Goal: Communication & Community: Answer question/provide support

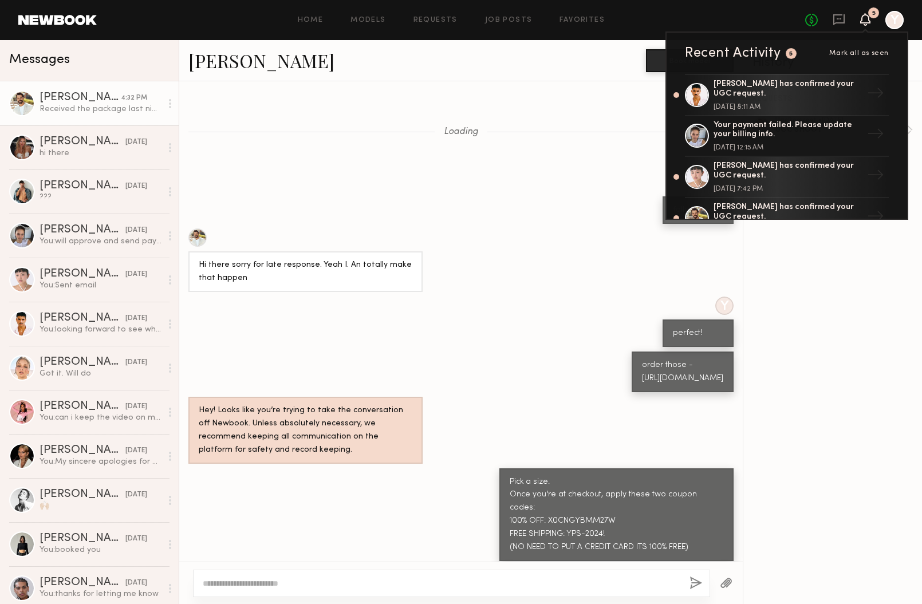
scroll to position [515, 0]
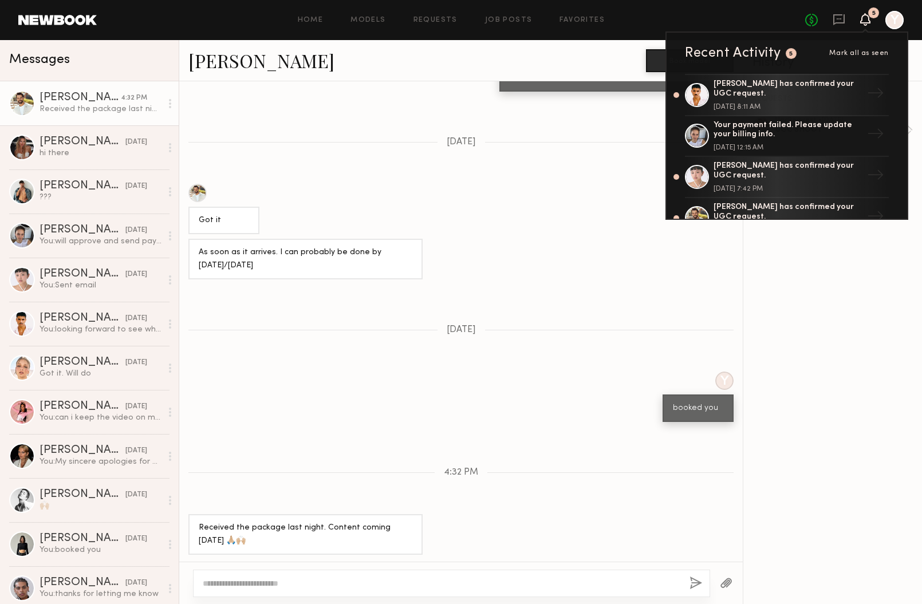
click at [400, 83] on div "when do you think you can shoot (so i can book you)? product will arrive in abo…" at bounding box center [461, 71] width 564 height 41
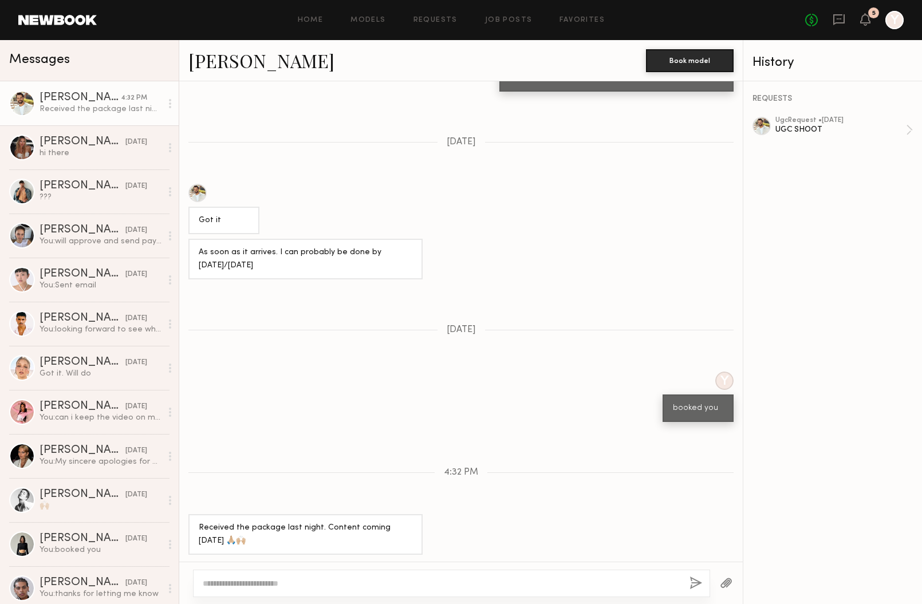
click at [869, 27] on div "No fees up to $5,000 5 Y" at bounding box center [854, 20] width 99 height 18
click at [862, 18] on icon at bounding box center [865, 19] width 9 height 8
click at [819, 125] on div "UGC SHOOT" at bounding box center [841, 129] width 131 height 11
click at [805, 133] on div "UGC SHOOT" at bounding box center [841, 129] width 131 height 11
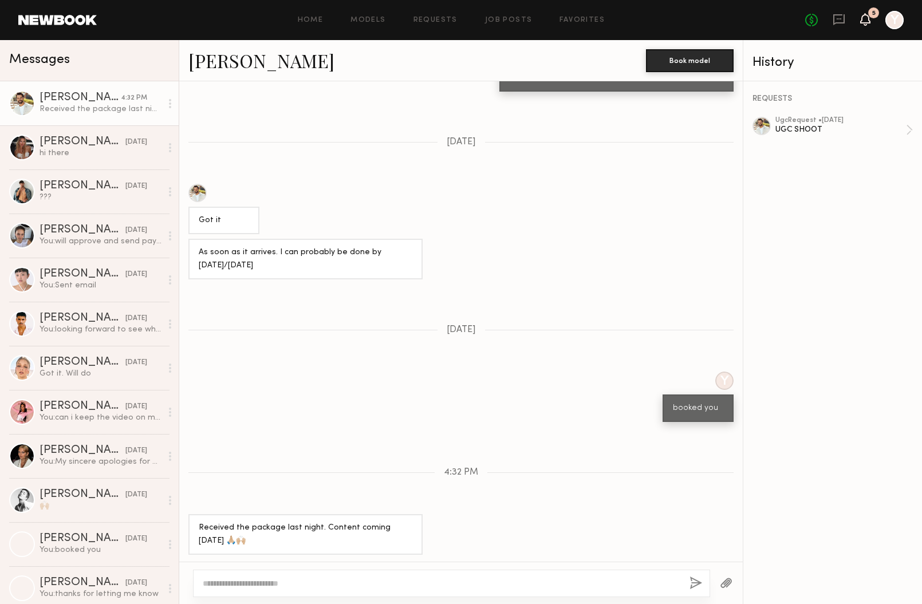
click at [0, 0] on header "Home Models Requests Job Posts Favorites Sign Out No fees up to $5,000 5 Y" at bounding box center [461, 20] width 922 height 40
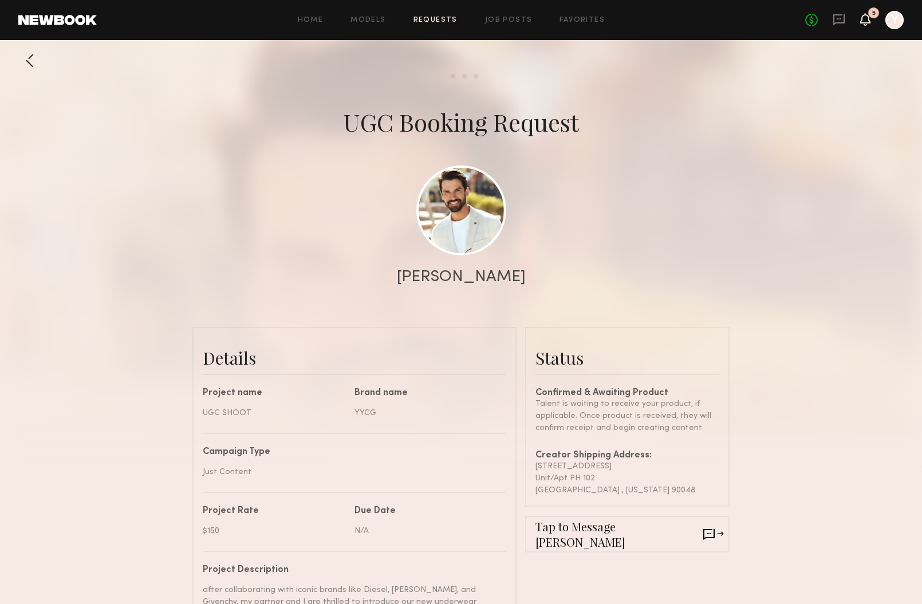
click at [867, 17] on icon at bounding box center [865, 19] width 9 height 8
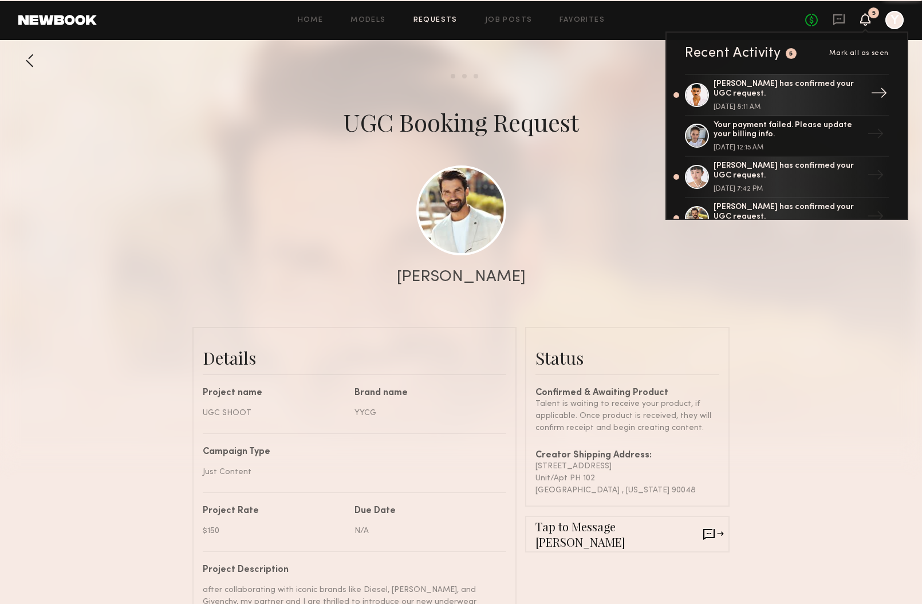
click at [741, 96] on div "Javéntino R. has confirmed your UGC request." at bounding box center [788, 89] width 149 height 19
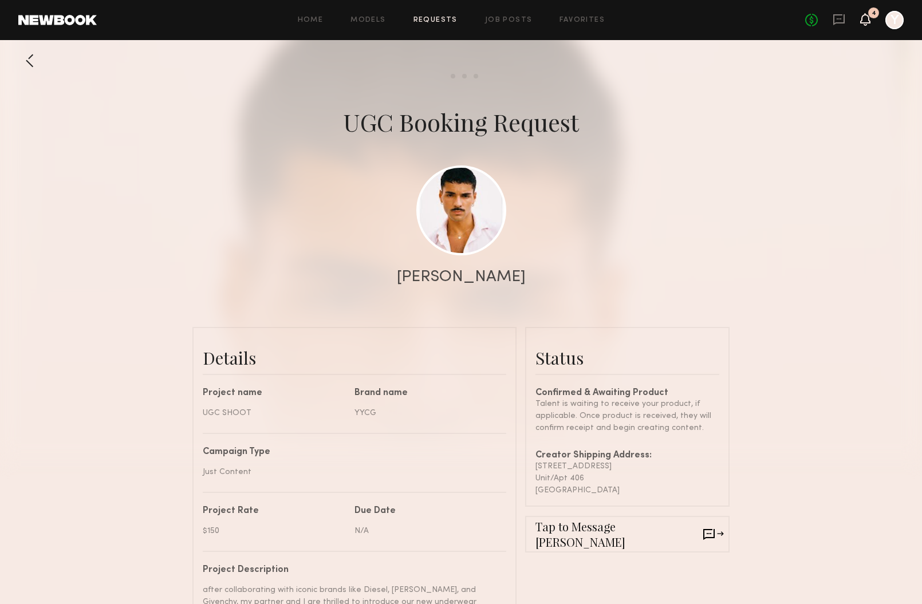
click at [866, 20] on icon at bounding box center [865, 19] width 9 height 8
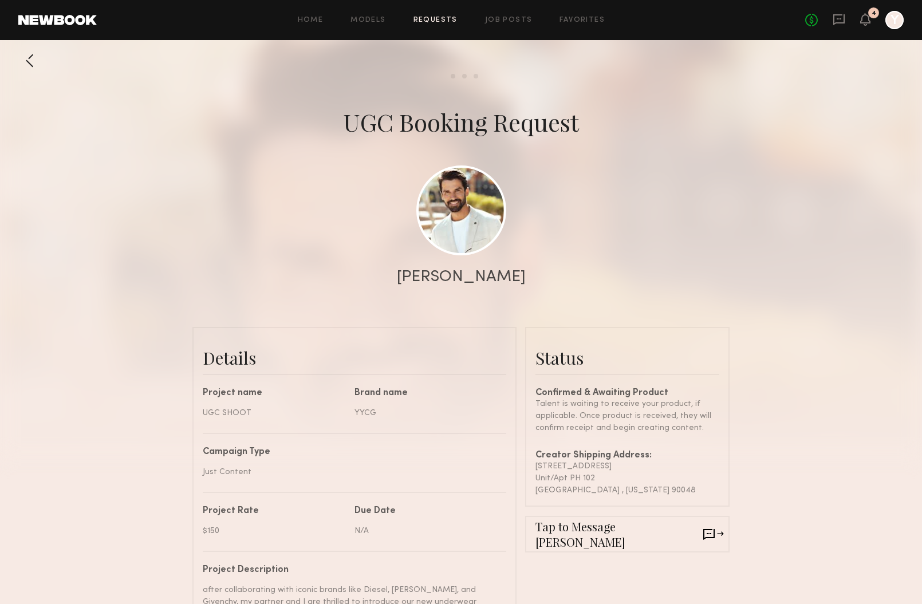
click at [840, 26] on link at bounding box center [839, 20] width 13 height 14
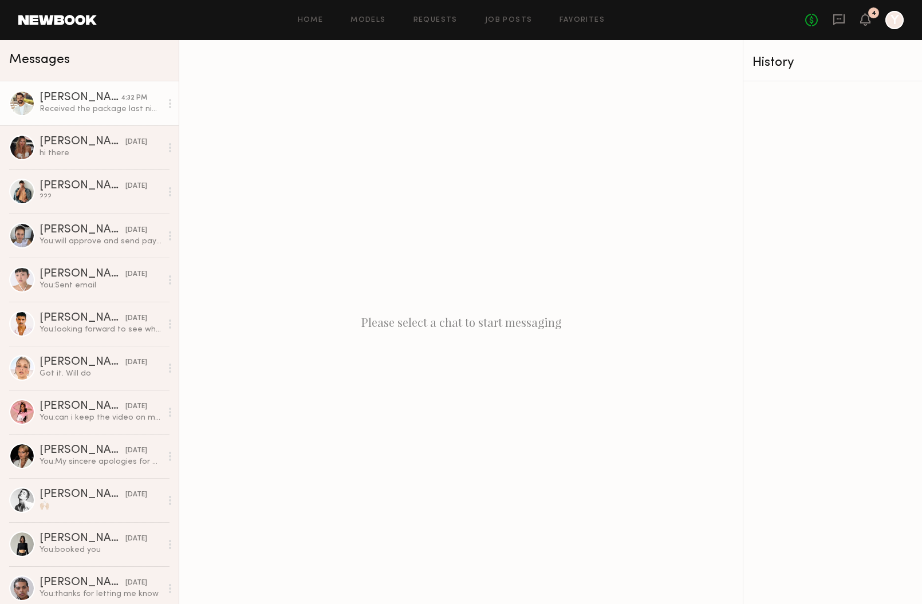
click at [92, 100] on div "[PERSON_NAME]" at bounding box center [80, 97] width 81 height 11
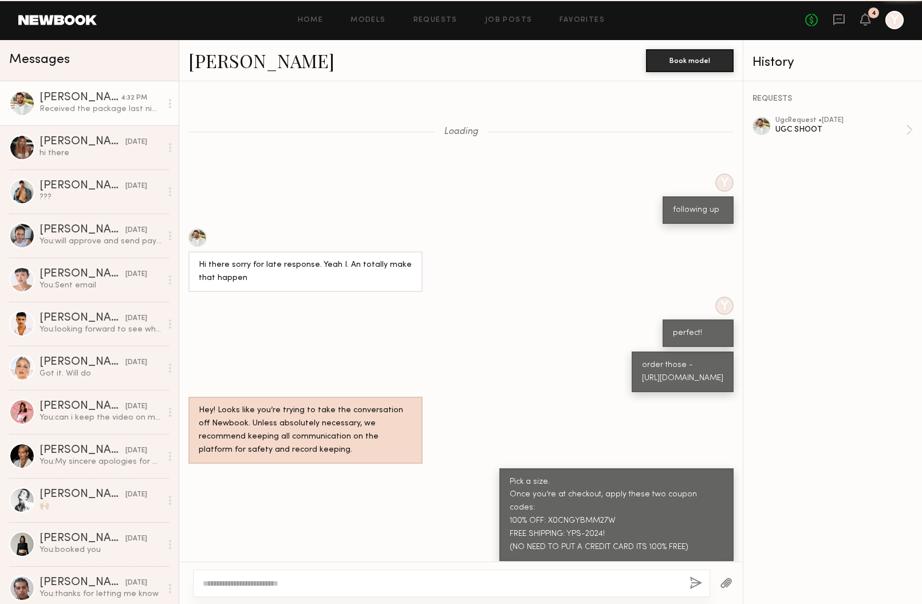
scroll to position [515, 0]
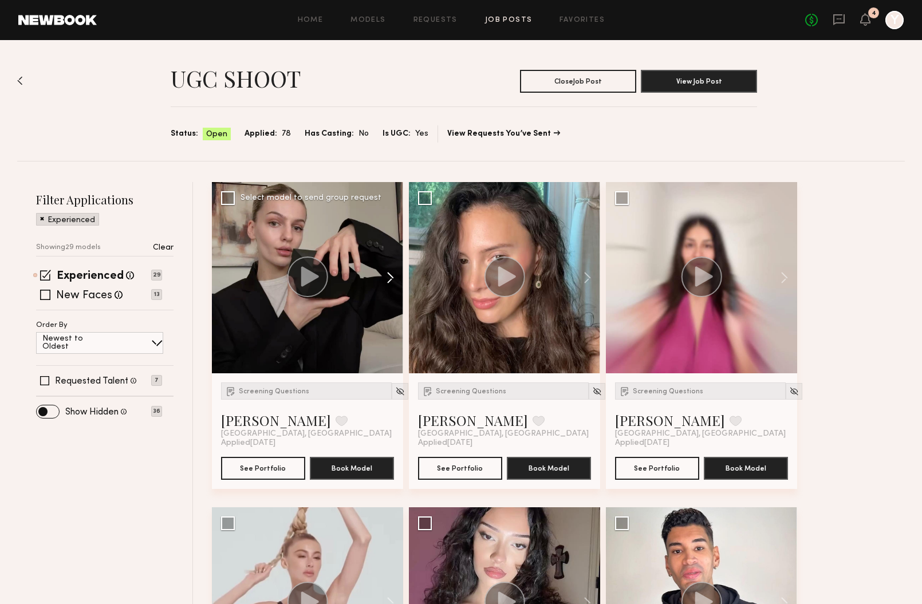
click at [388, 275] on button at bounding box center [385, 277] width 37 height 191
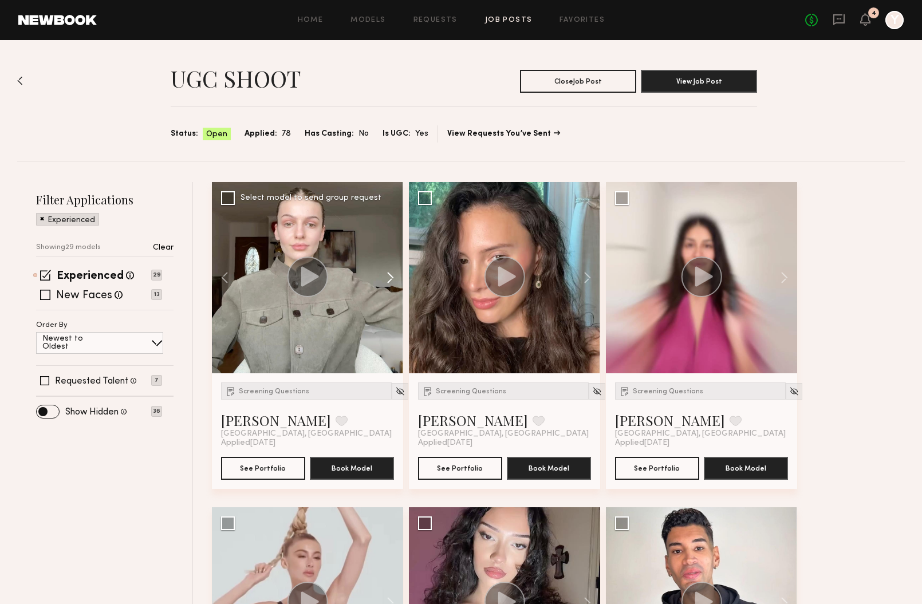
click at [388, 275] on button at bounding box center [385, 277] width 37 height 191
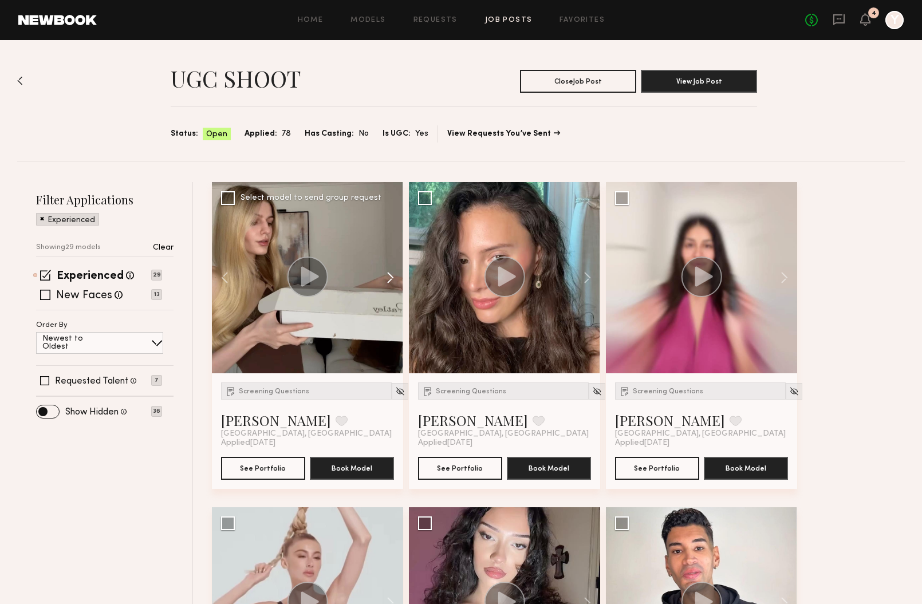
click at [388, 275] on button at bounding box center [385, 277] width 37 height 191
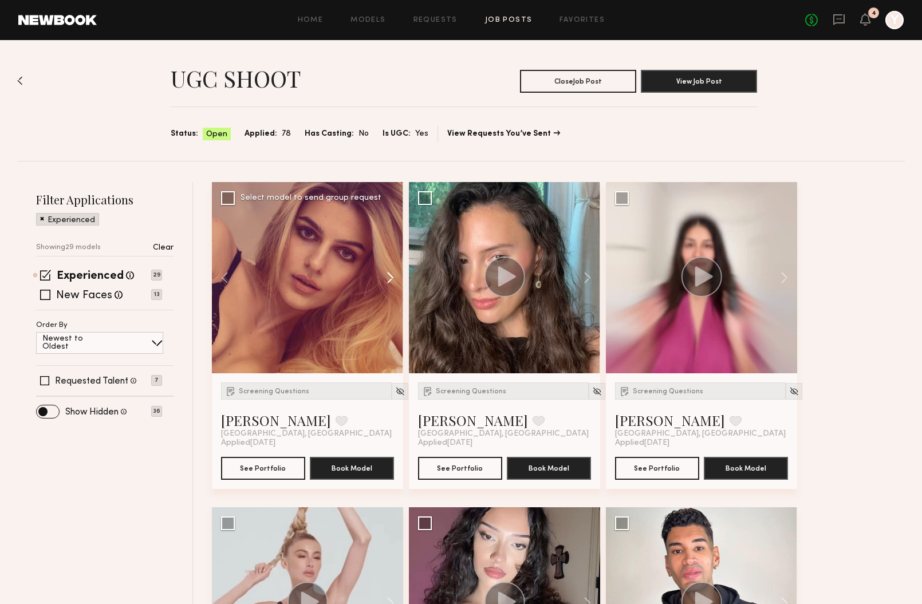
click at [388, 275] on button at bounding box center [385, 277] width 37 height 191
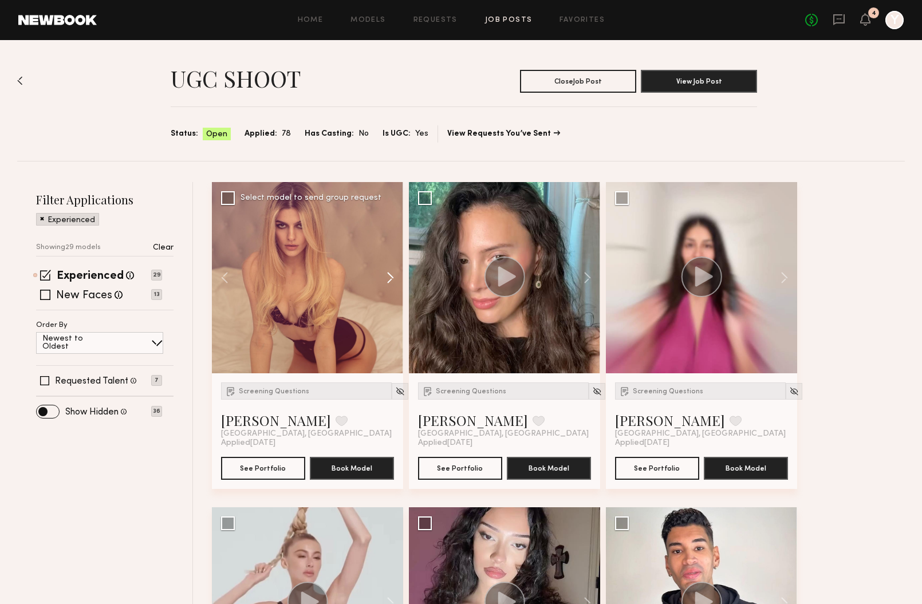
click at [388, 275] on button at bounding box center [385, 277] width 37 height 191
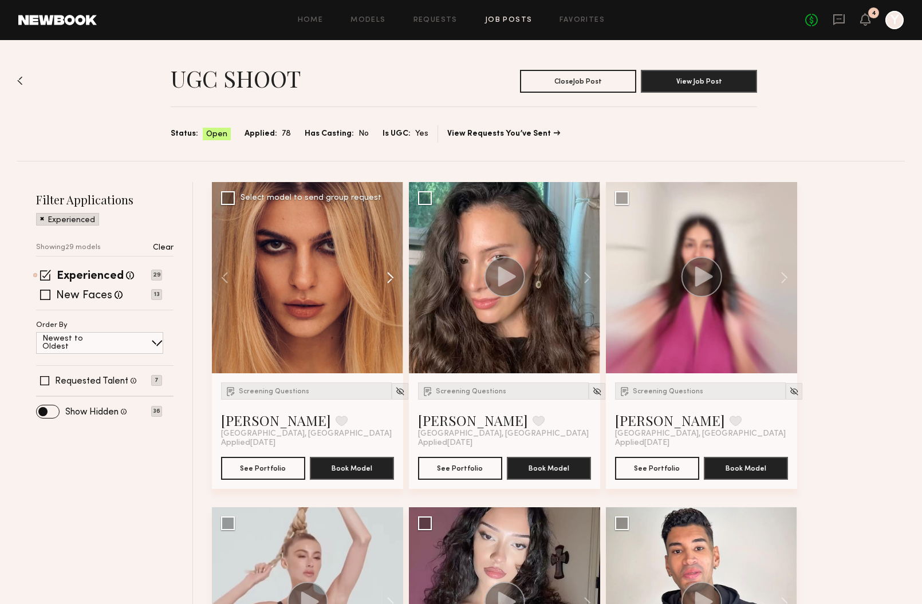
click at [388, 275] on button at bounding box center [385, 277] width 37 height 191
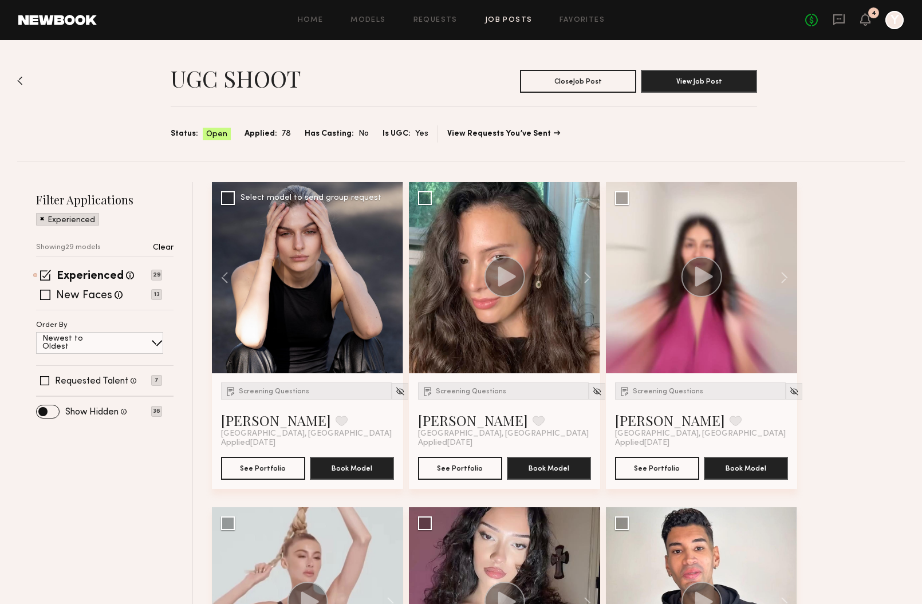
click at [388, 275] on div at bounding box center [307, 277] width 191 height 191
